Goal: Information Seeking & Learning: Learn about a topic

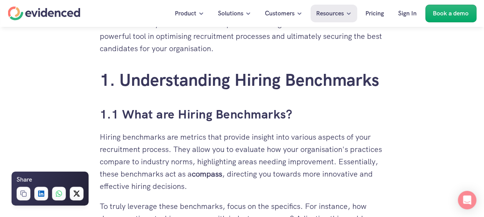
scroll to position [462, 0]
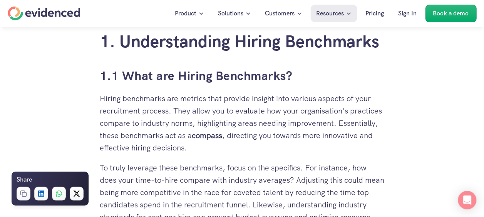
click at [205, 130] on strong "compass" at bounding box center [207, 135] width 30 height 10
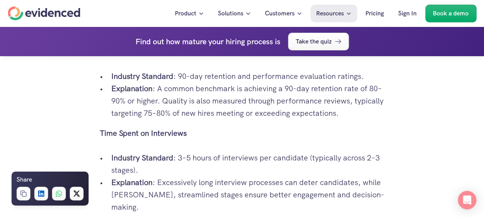
scroll to position [1346, 0]
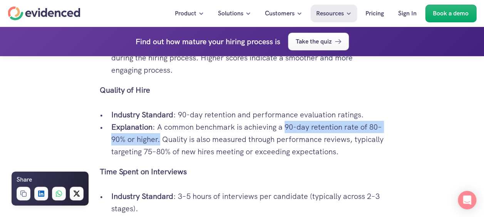
drag, startPoint x: 287, startPoint y: 113, endPoint x: 162, endPoint y: 128, distance: 126.3
click at [162, 128] on p "Explanation : A common benchmark is achieving a 90-day retention rate of 80–90%…" at bounding box center [247, 139] width 273 height 37
copy p "90-day retention rate of 80–90% or higher."
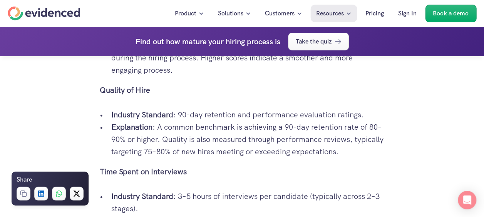
click at [195, 128] on p "Explanation : A common benchmark is achieving a 90-day retention rate of 80–90%…" at bounding box center [247, 139] width 273 height 37
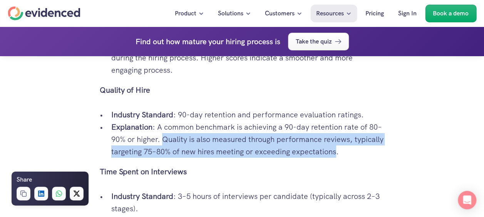
drag, startPoint x: 165, startPoint y: 127, endPoint x: 369, endPoint y: 145, distance: 205.1
copy p "Quality is also measured through performance reviews, typically targeting 75–80…"
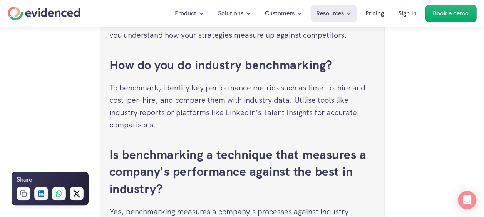
scroll to position [3116, 0]
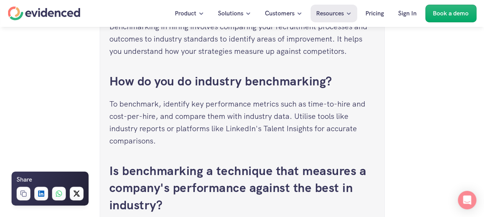
drag, startPoint x: 227, startPoint y: 104, endPoint x: 312, endPoint y: 99, distance: 85.2
click at [312, 99] on p "To benchmark, identify key performance metrics such as time-to-hire and cost-pe…" at bounding box center [241, 122] width 265 height 49
copy p "LinkedIn's Talent Insights"
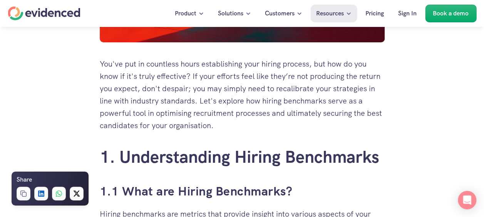
scroll to position [385, 0]
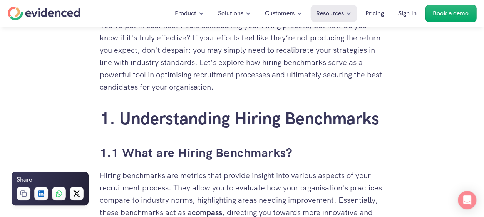
click at [221, 91] on p "You've put in countless hours establishing your hiring process, but how do you …" at bounding box center [242, 56] width 285 height 74
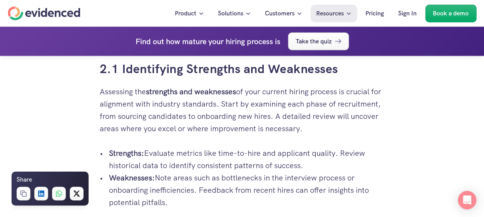
scroll to position [1773, 0]
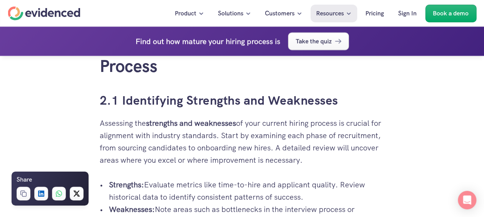
drag, startPoint x: 261, startPoint y: 162, endPoint x: 94, endPoint y: 75, distance: 188.1
copy div "2.1 Identifying Strengths and Weaknesses Assessing the strengths and weaknesses…"
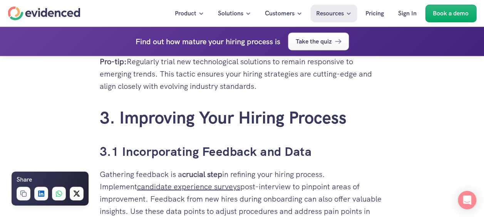
scroll to position [2402, 0]
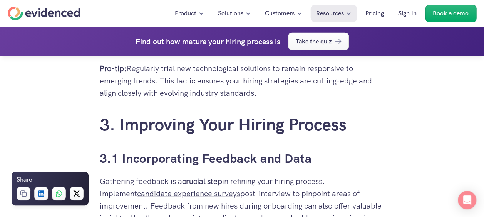
drag, startPoint x: 283, startPoint y: 172, endPoint x: 77, endPoint y: 93, distance: 220.8
copy div "3. Improving Your Hiring Process 3.1 Incorporating Feedback and Data Gathering …"
